Goal: Task Accomplishment & Management: Use online tool/utility

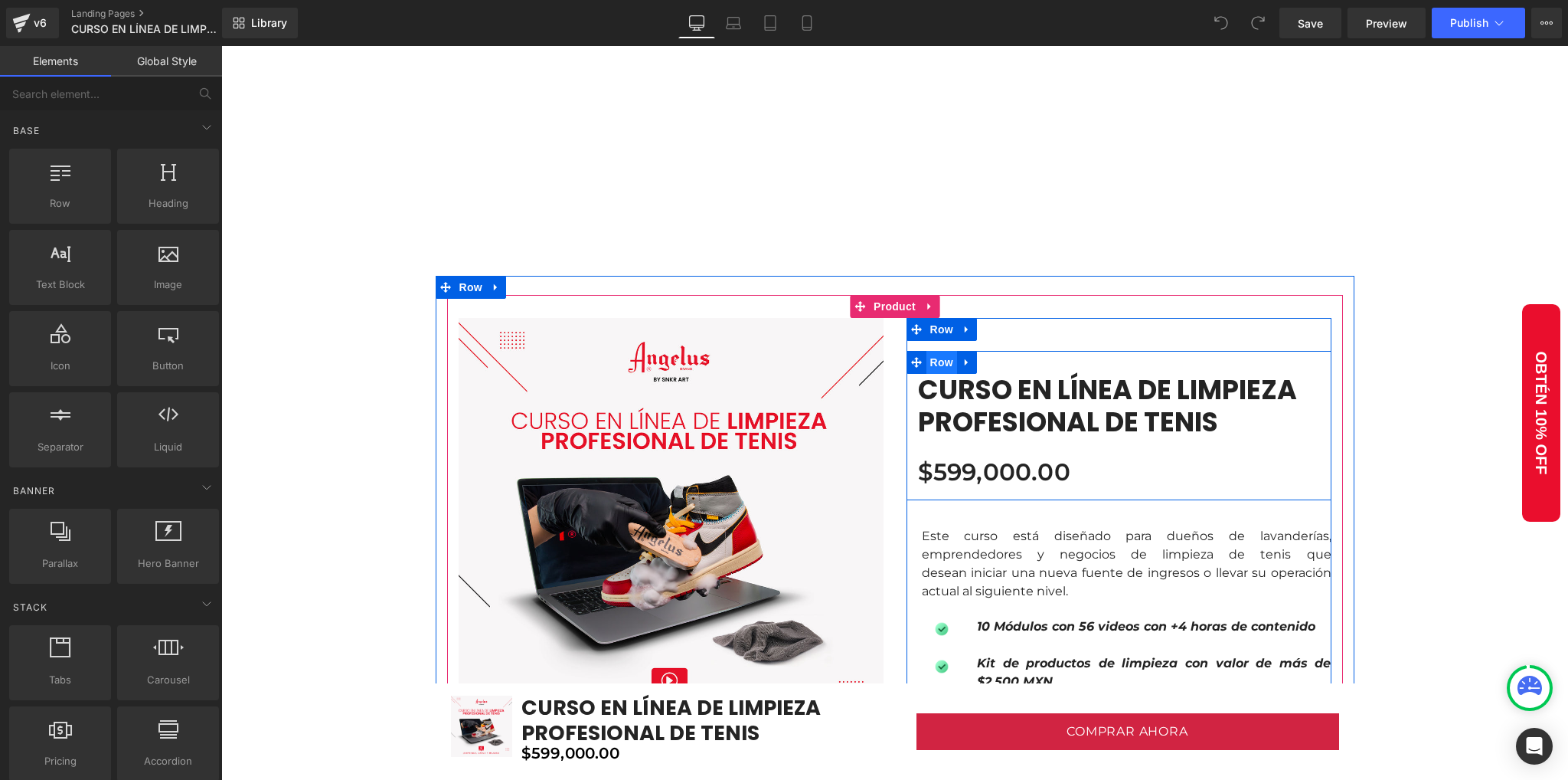
scroll to position [919, 0]
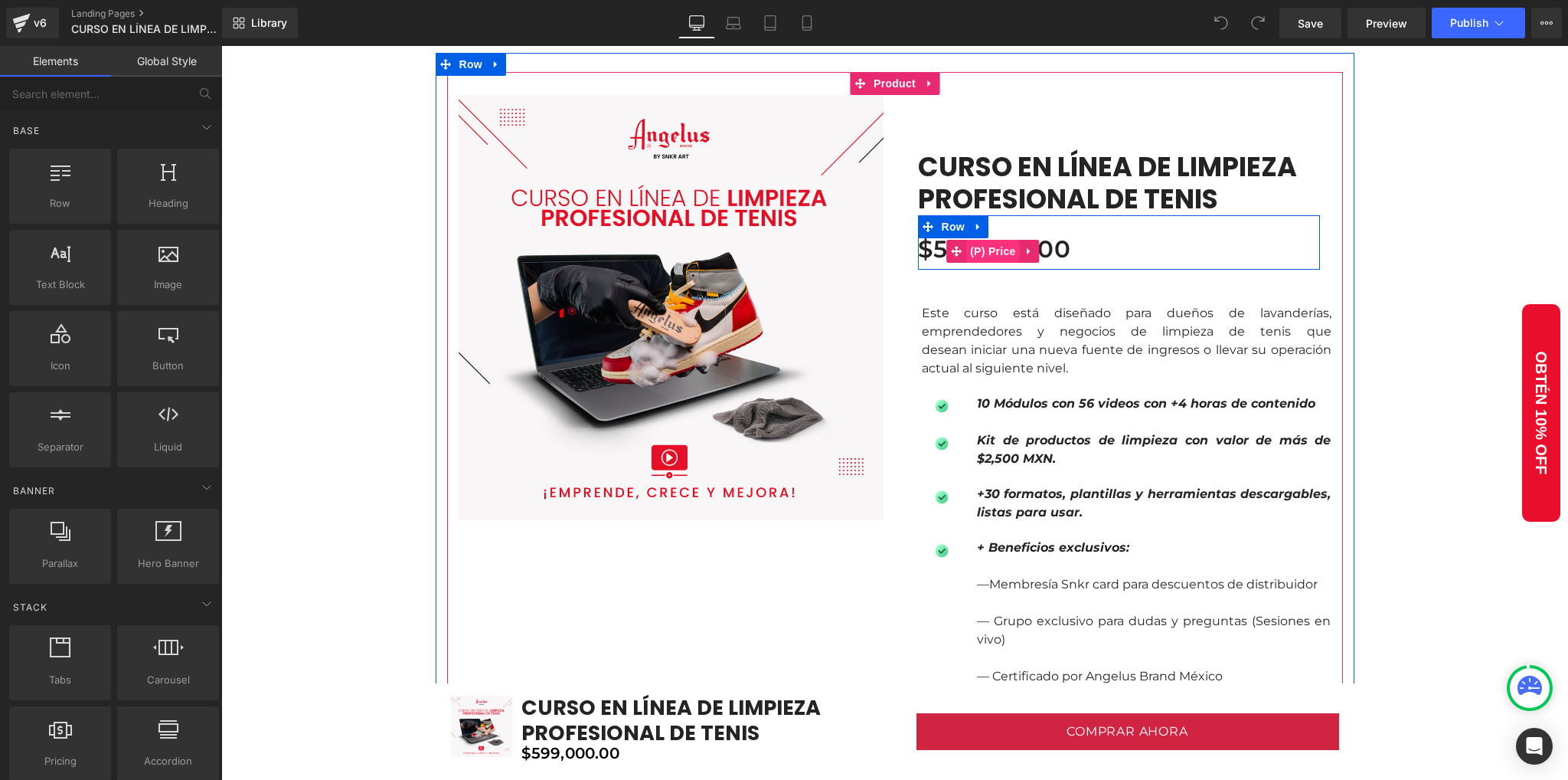
click at [981, 251] on span "(P) Price" at bounding box center [993, 252] width 53 height 23
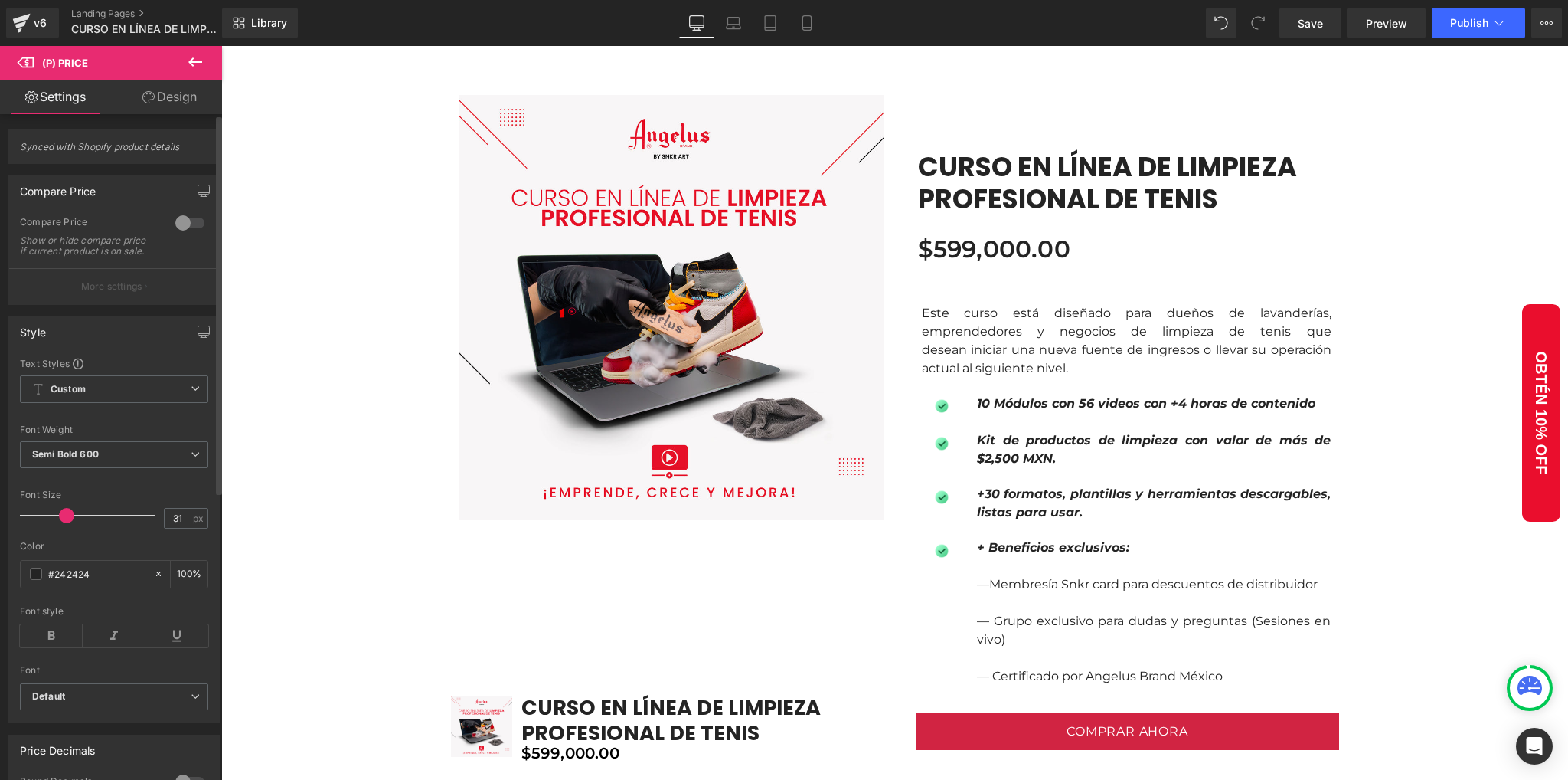
click at [189, 220] on div at bounding box center [190, 222] width 37 height 24
click at [1321, 25] on span "Save" at bounding box center [1311, 22] width 25 height 16
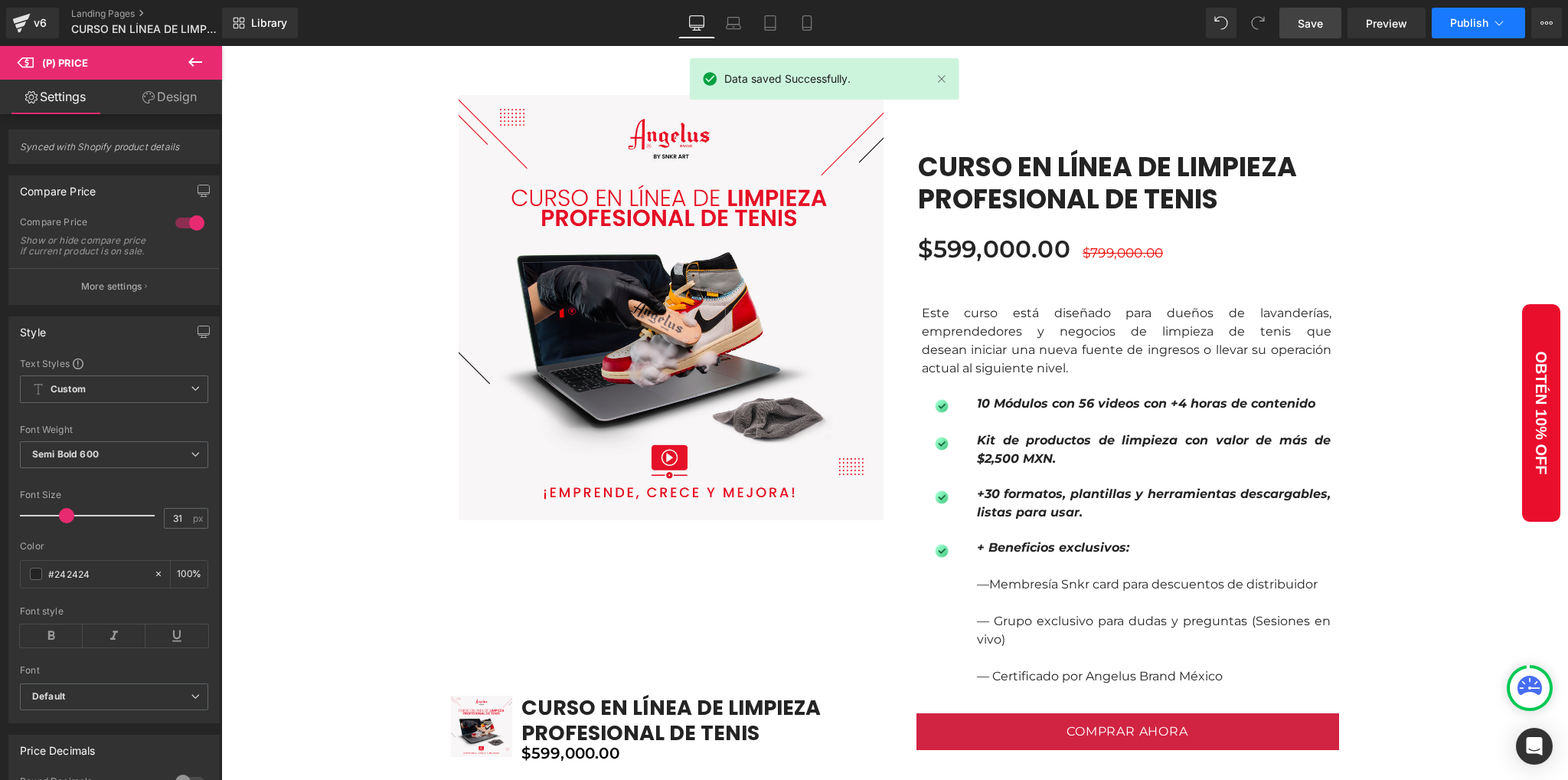
click at [1452, 19] on span "Publish" at bounding box center [1470, 22] width 38 height 12
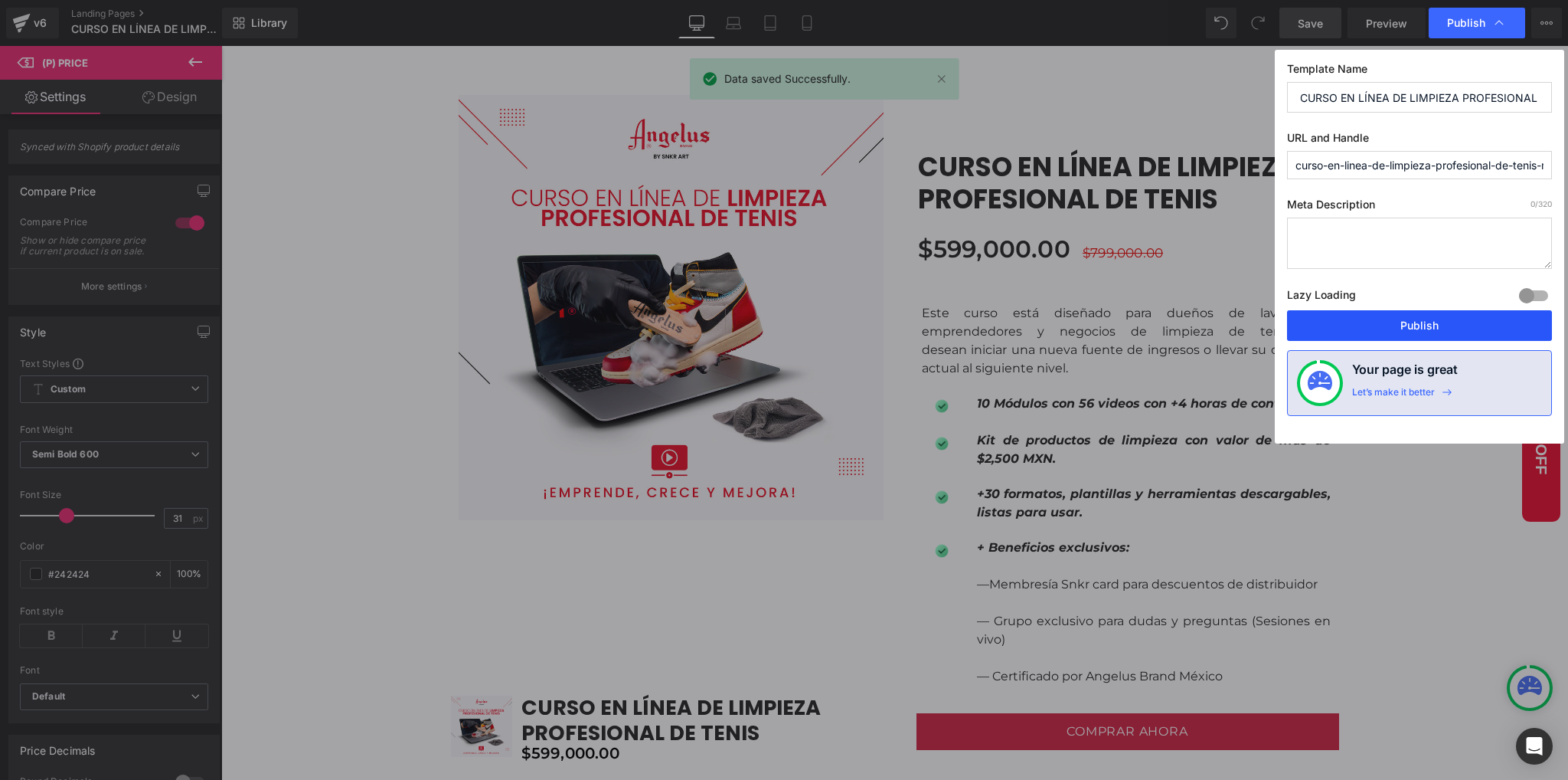
click at [1409, 318] on button "Publish" at bounding box center [1420, 325] width 265 height 31
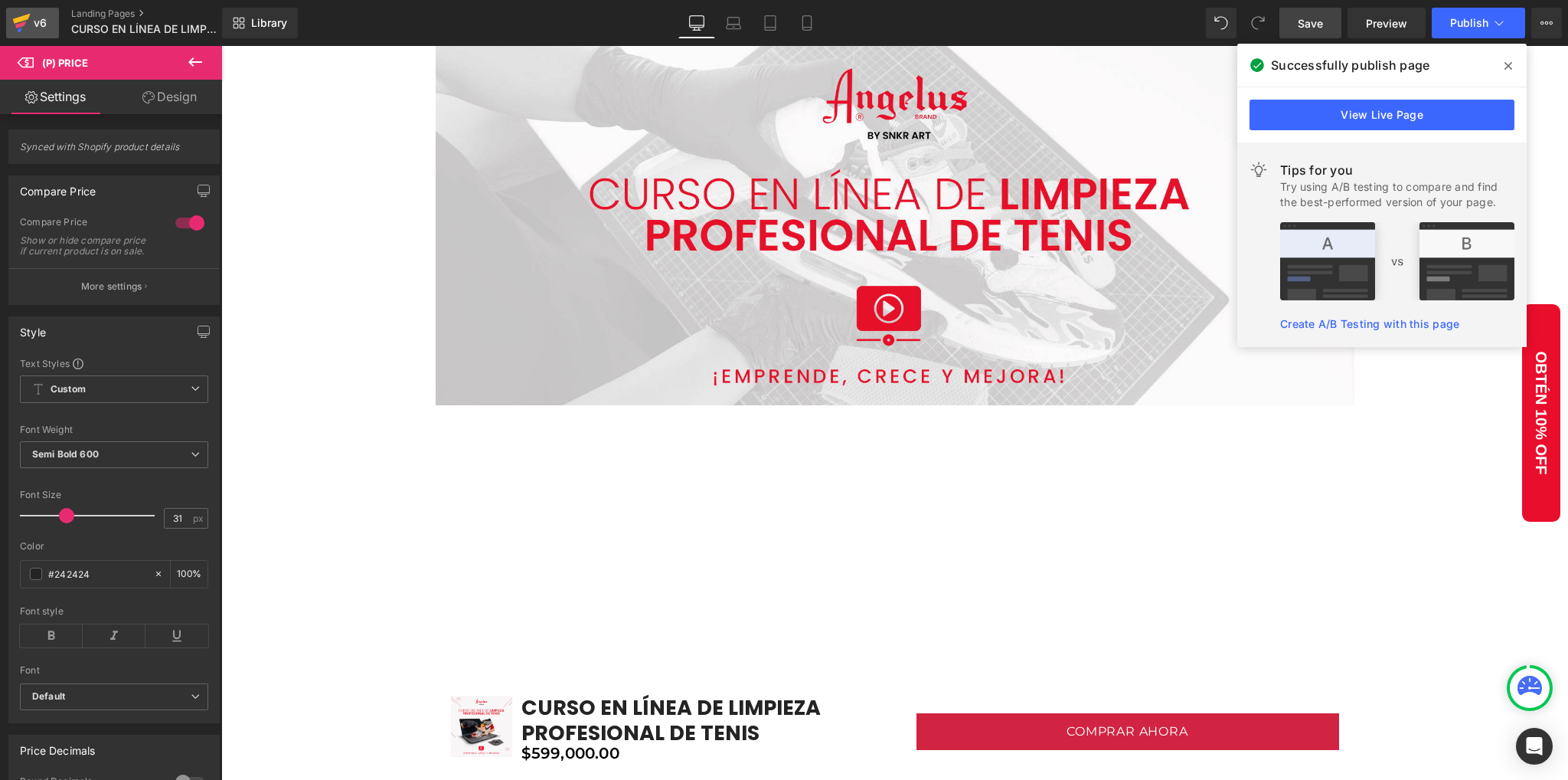
click at [27, 19] on icon at bounding box center [22, 19] width 17 height 10
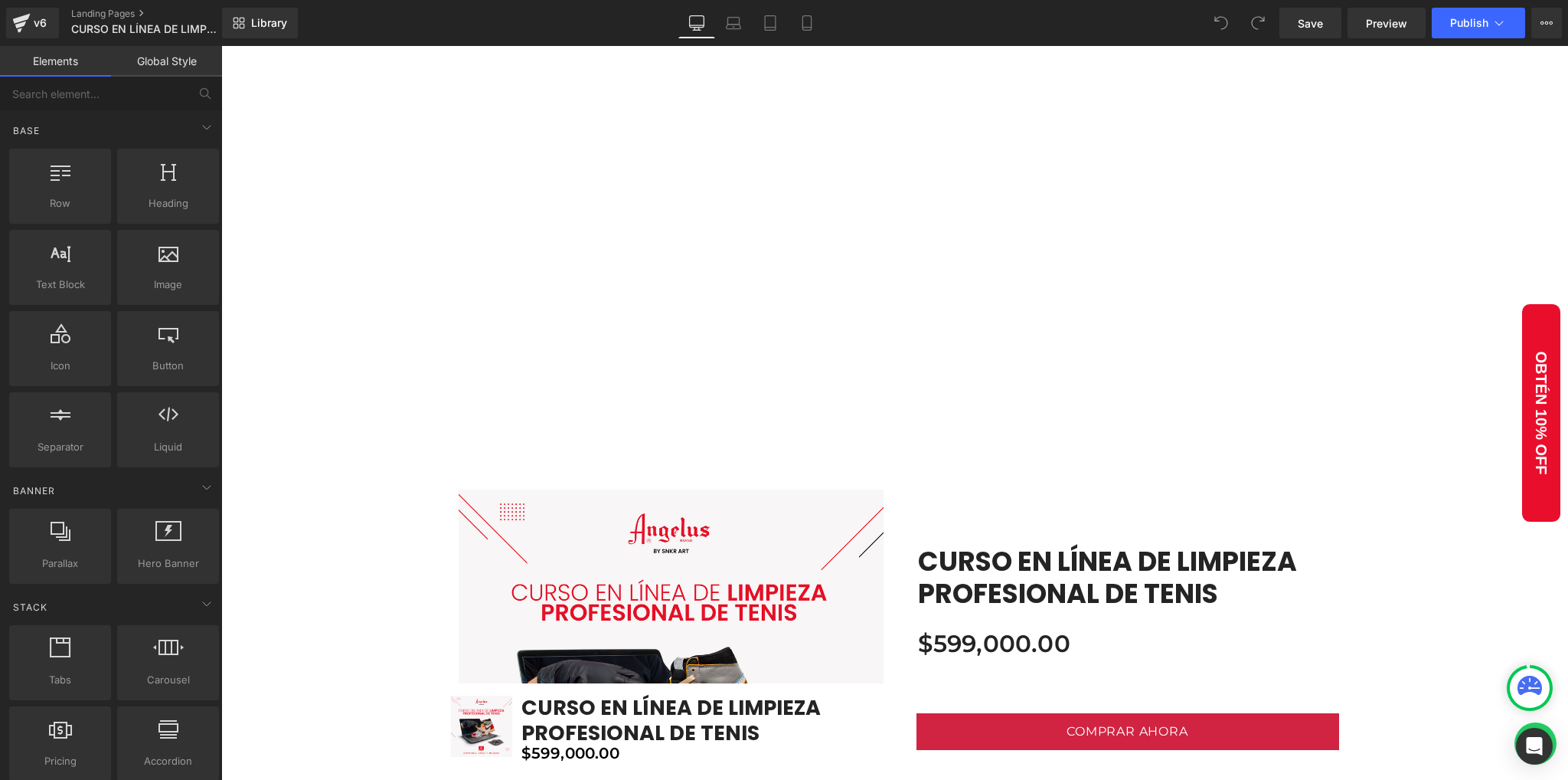
scroll to position [715, 0]
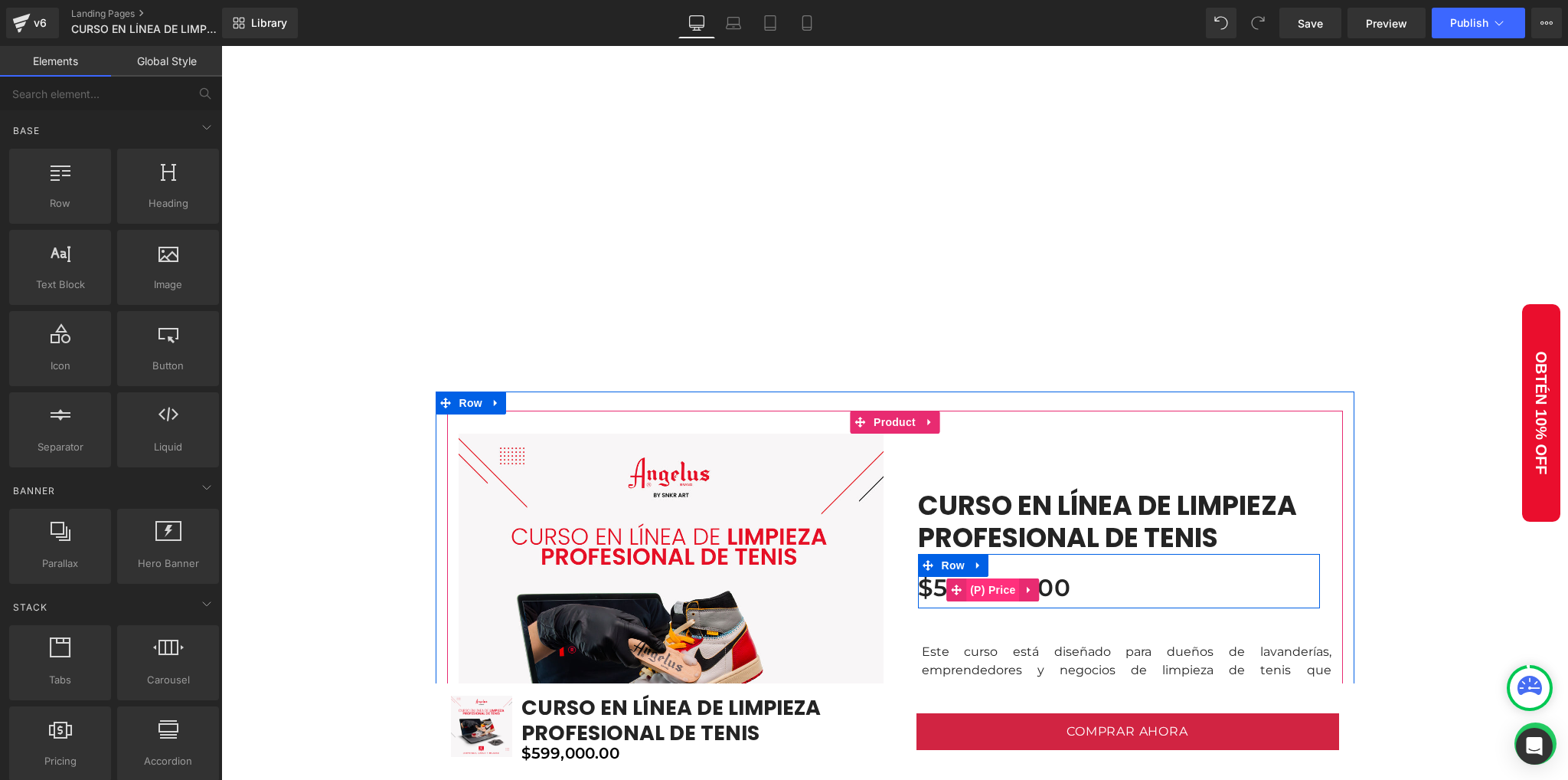
click at [994, 593] on span "(P) Price" at bounding box center [993, 590] width 53 height 23
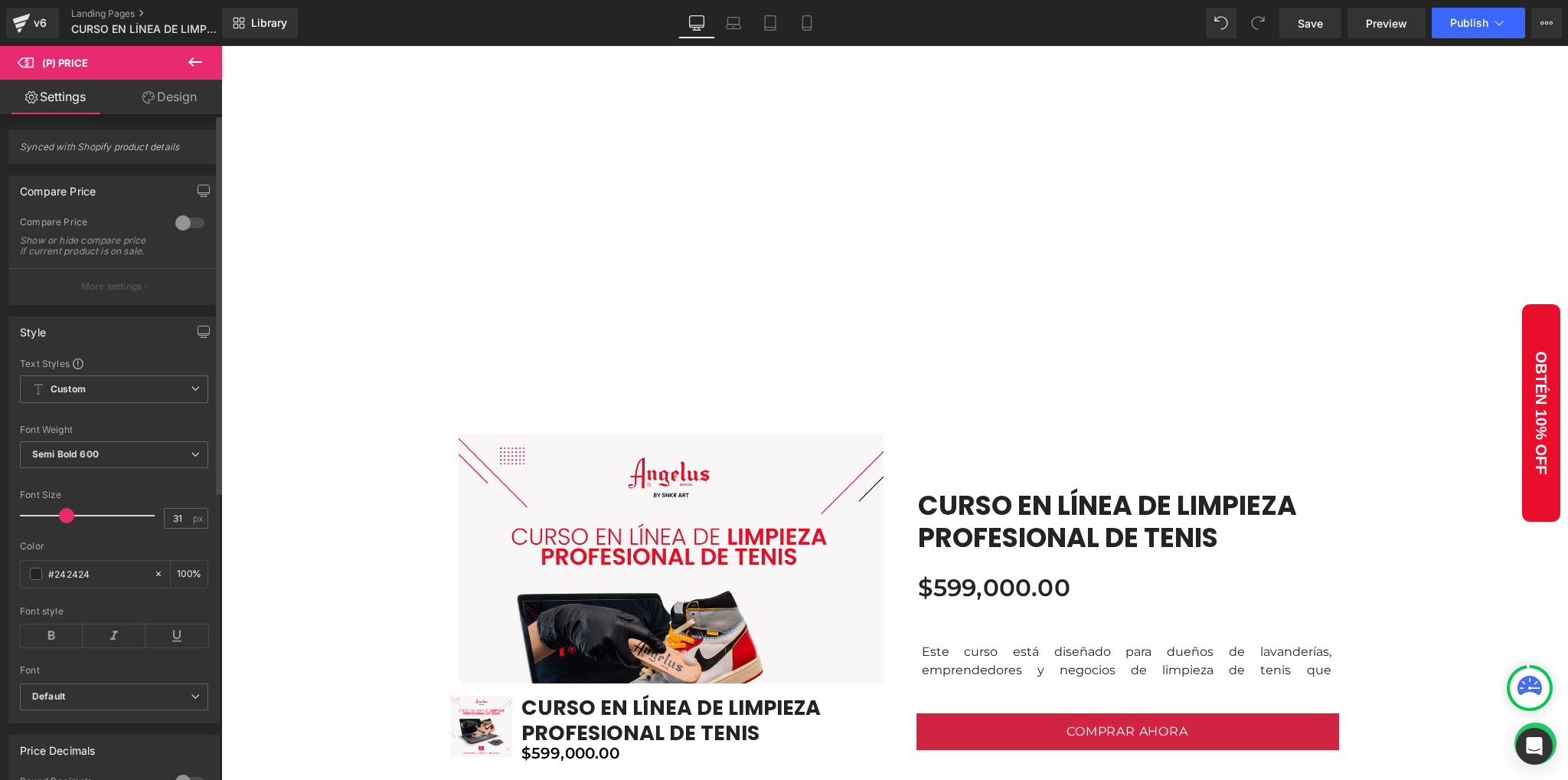
click at [177, 222] on div at bounding box center [190, 222] width 37 height 24
click at [1323, 22] on span "Save" at bounding box center [1311, 22] width 25 height 16
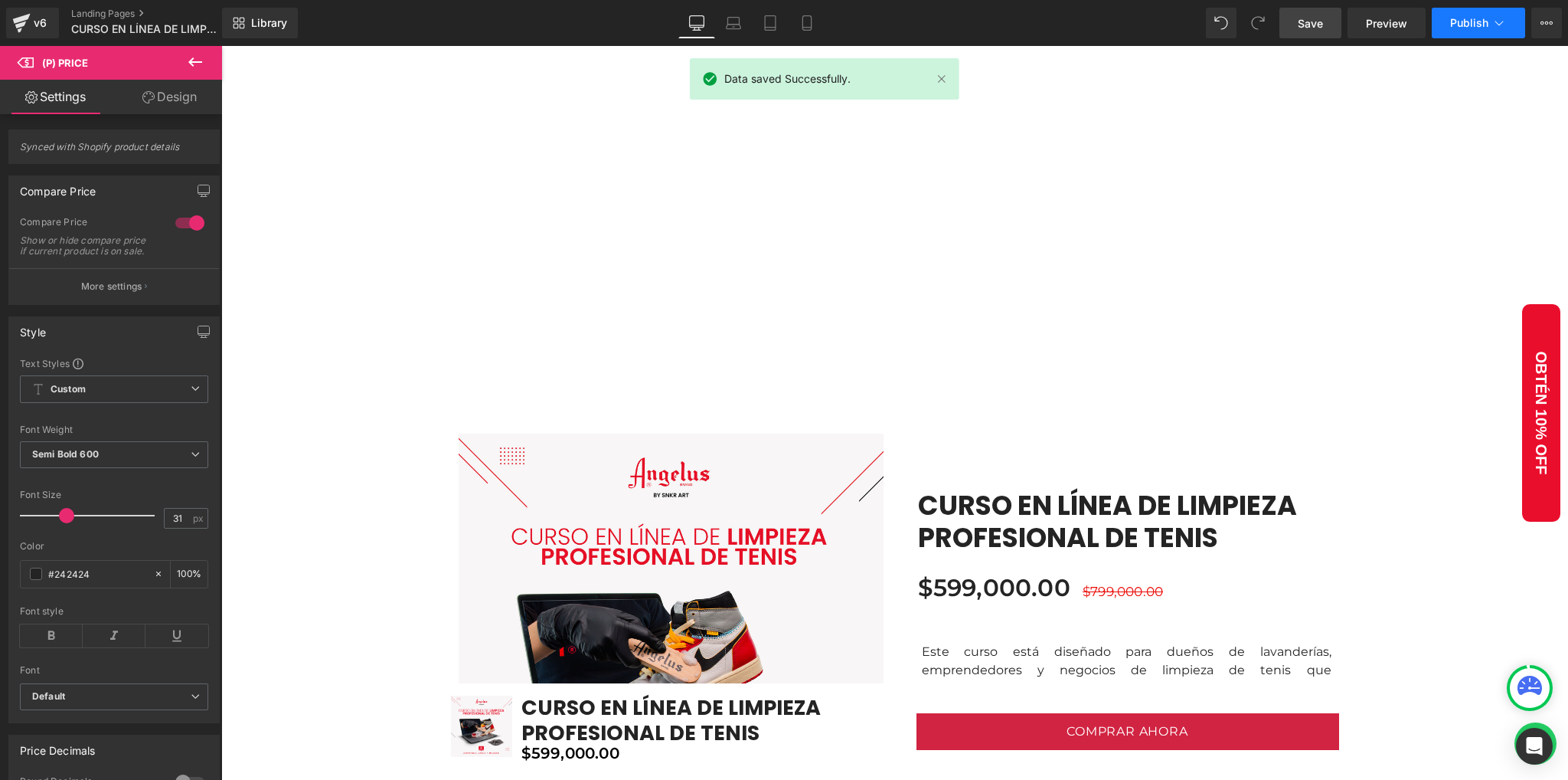
click at [1455, 24] on span "Publish" at bounding box center [1470, 22] width 38 height 12
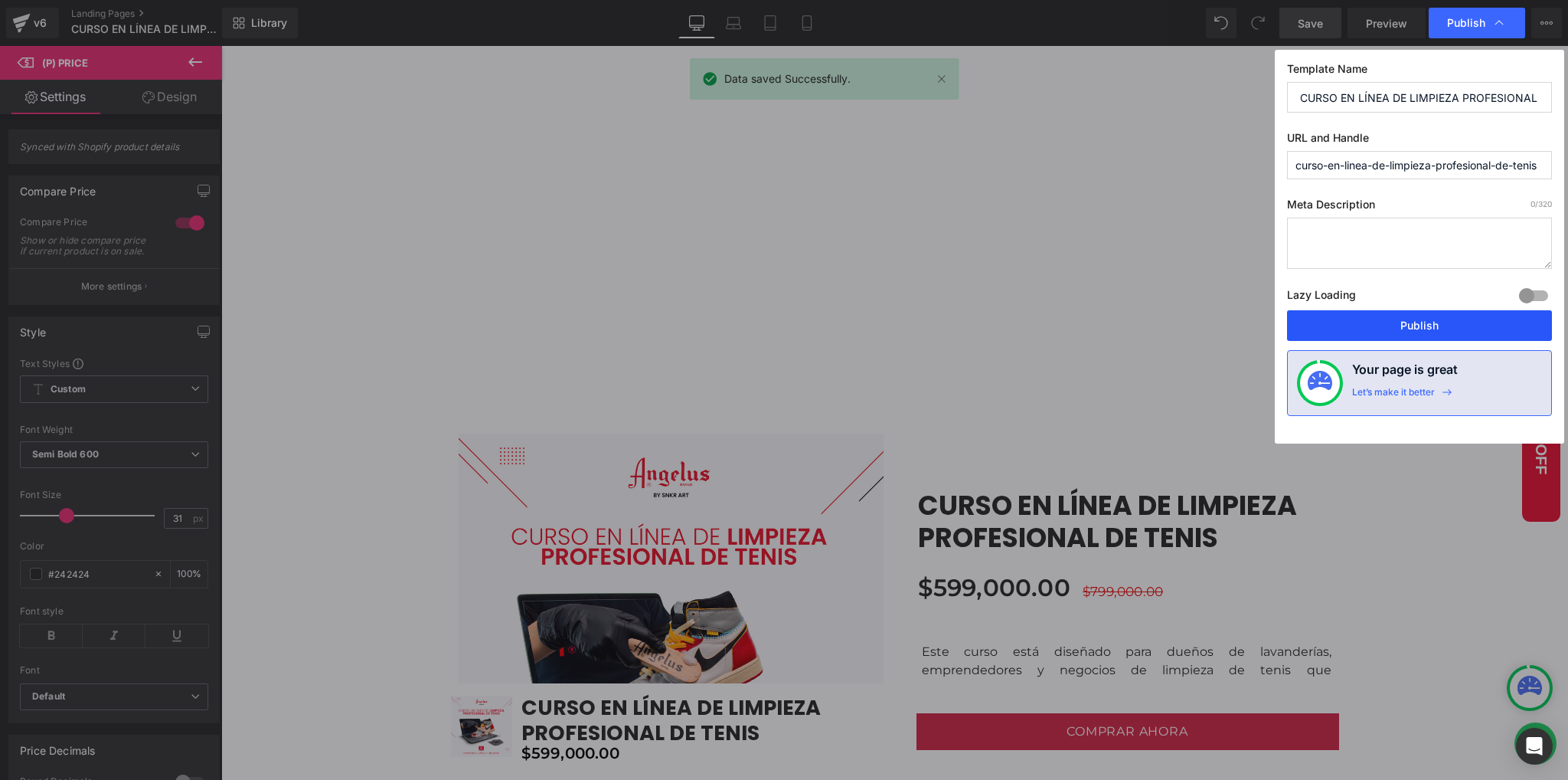
click at [1400, 330] on button "Publish" at bounding box center [1420, 325] width 265 height 31
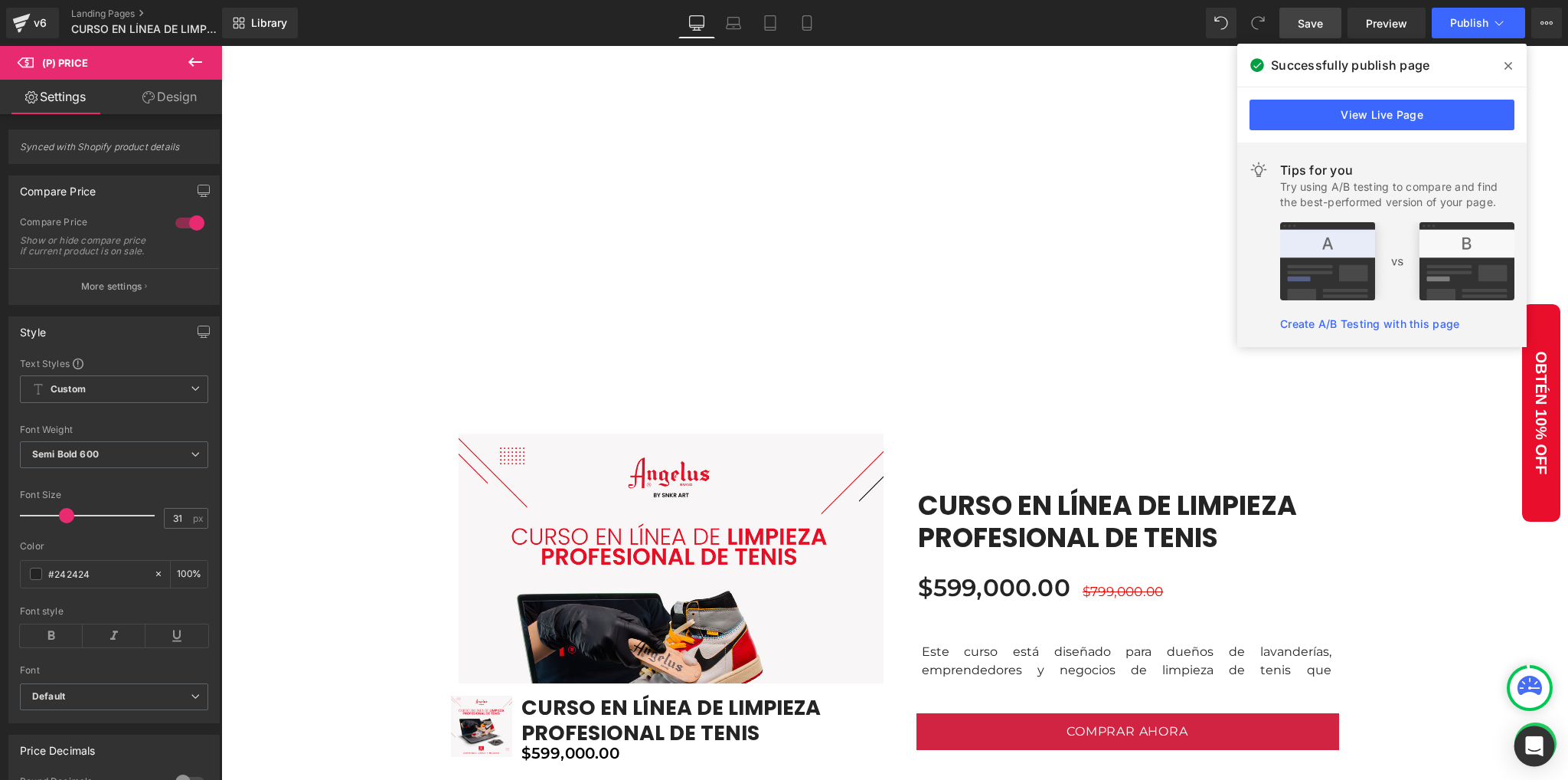
click at [1538, 748] on icon "Open Intercom Messenger" at bounding box center [1534, 746] width 17 height 20
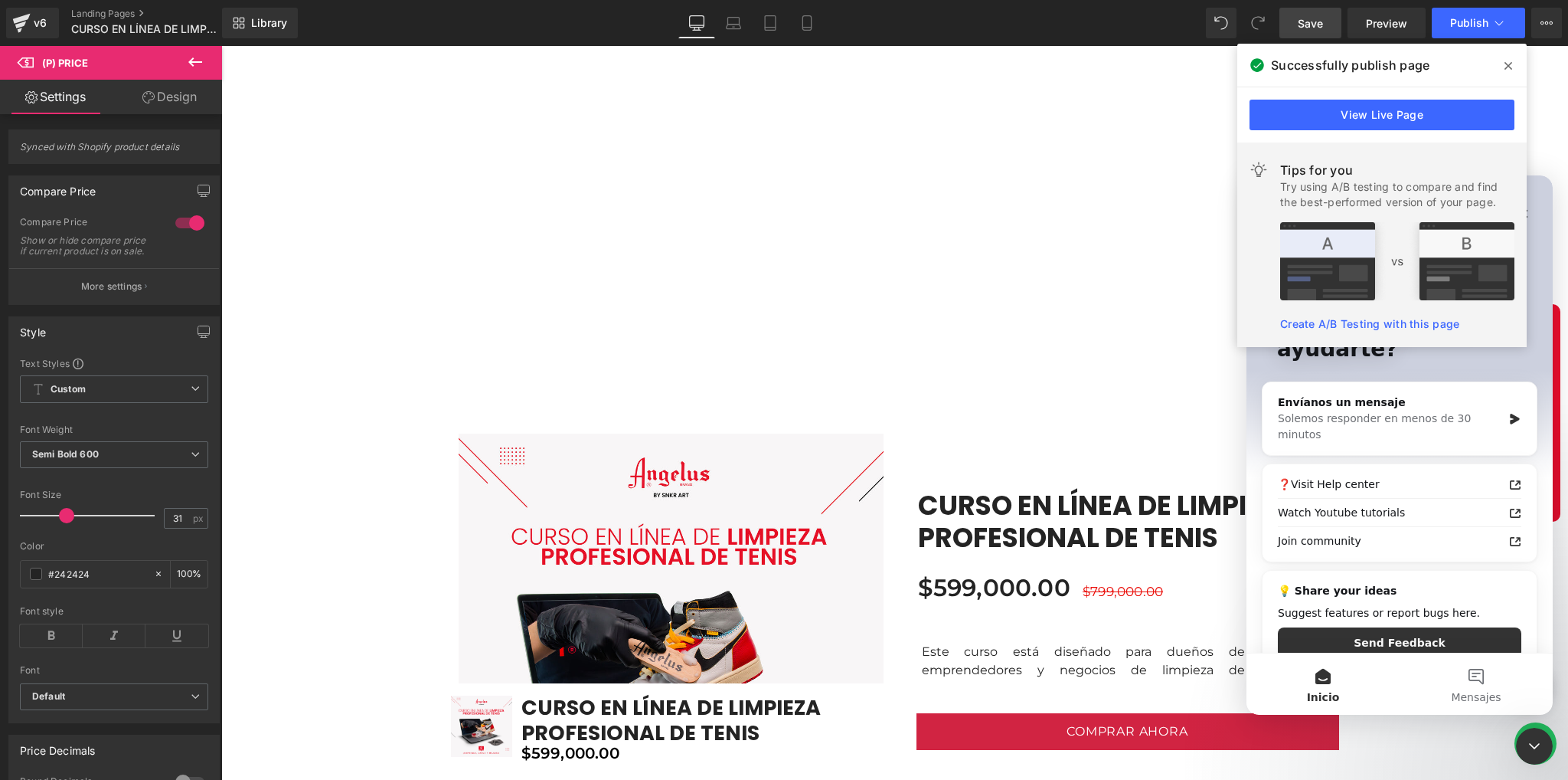
click at [1511, 61] on icon at bounding box center [1508, 66] width 7 height 12
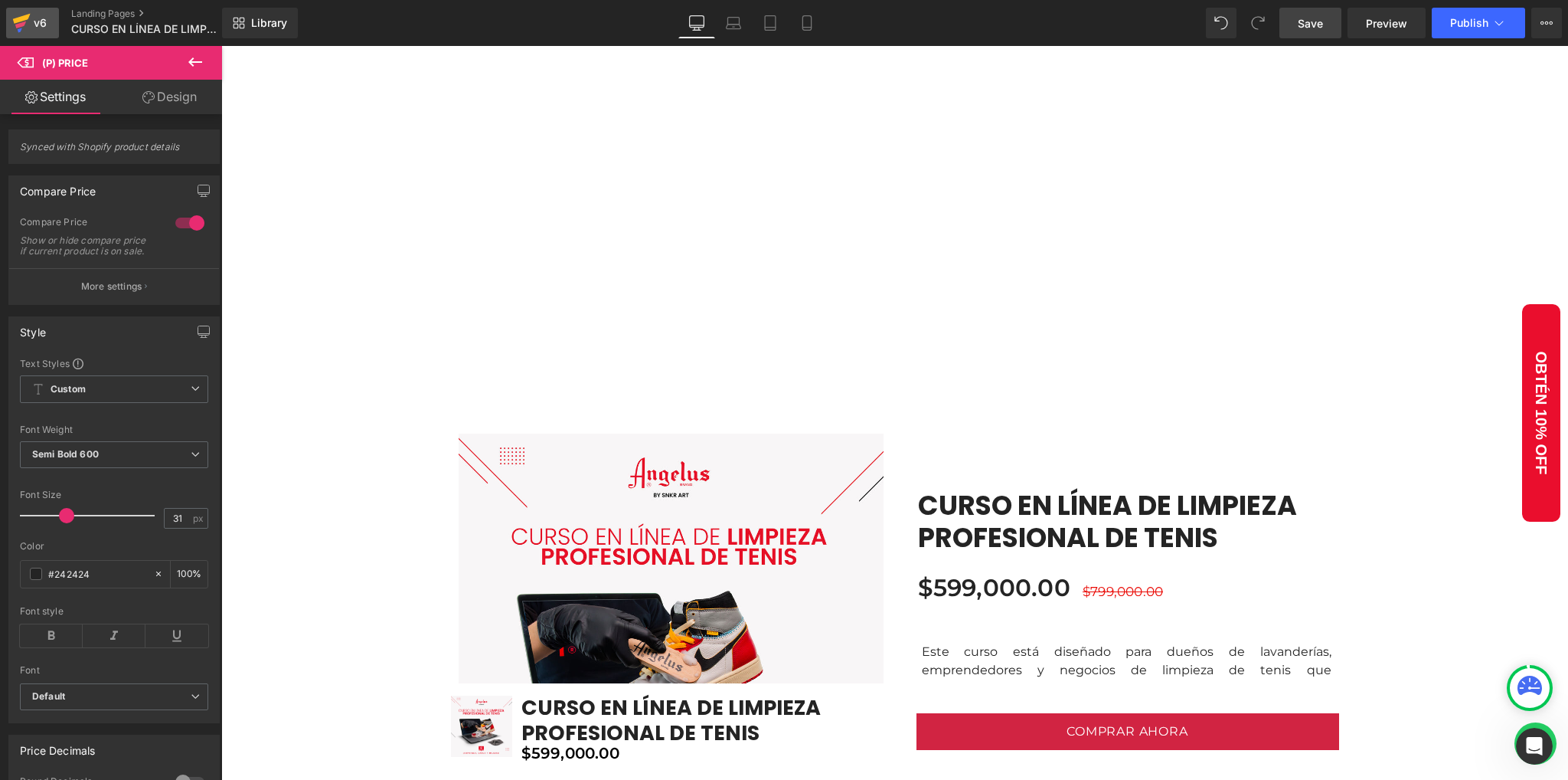
click at [31, 28] on div "v6" at bounding box center [40, 23] width 19 height 20
